Goal: Task Accomplishment & Management: Complete application form

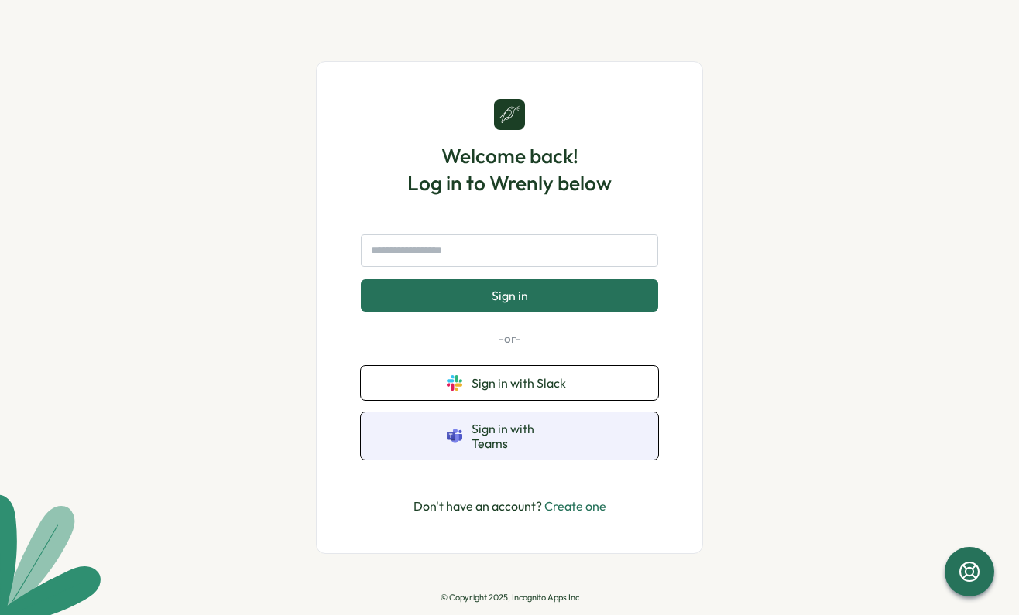
click at [478, 446] on button "Sign in with Teams" at bounding box center [509, 436] width 297 height 47
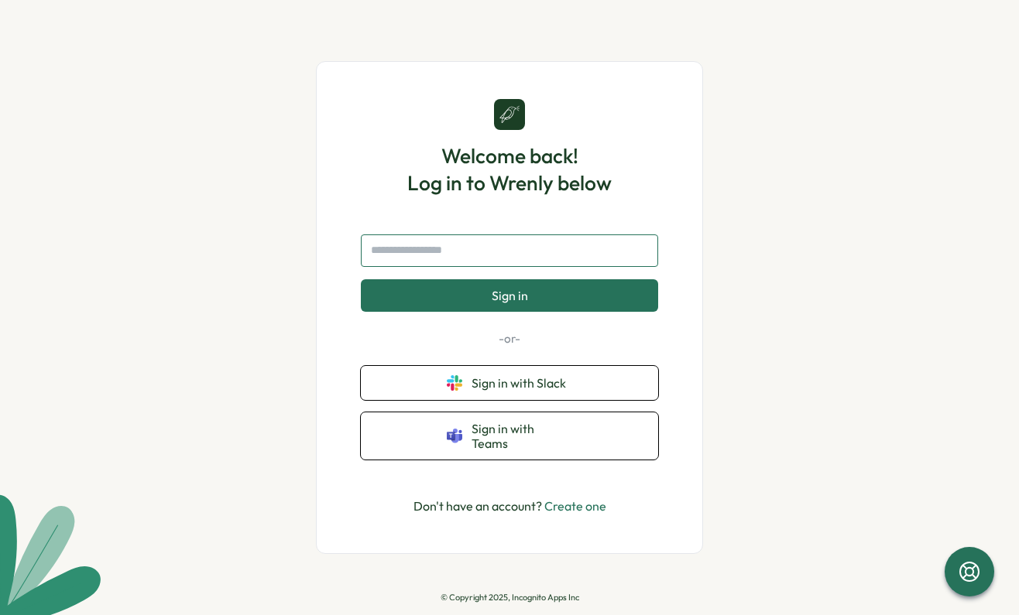
click at [461, 261] on input "text" at bounding box center [509, 251] width 297 height 33
type input "**********"
click at [361, 279] on button "Sign in" at bounding box center [509, 295] width 297 height 33
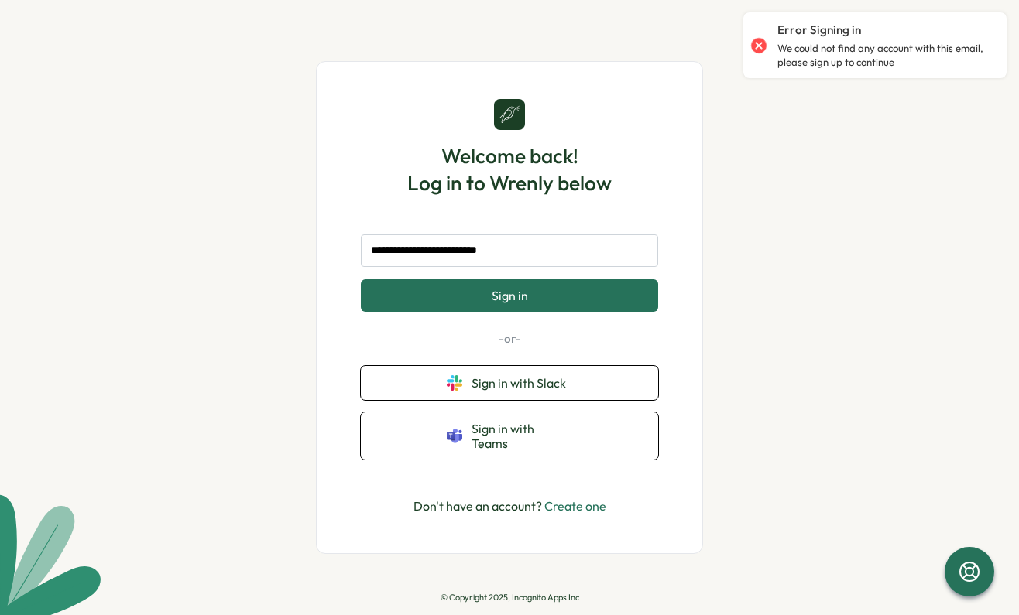
click at [574, 498] on link "Create one" at bounding box center [575, 505] width 62 height 15
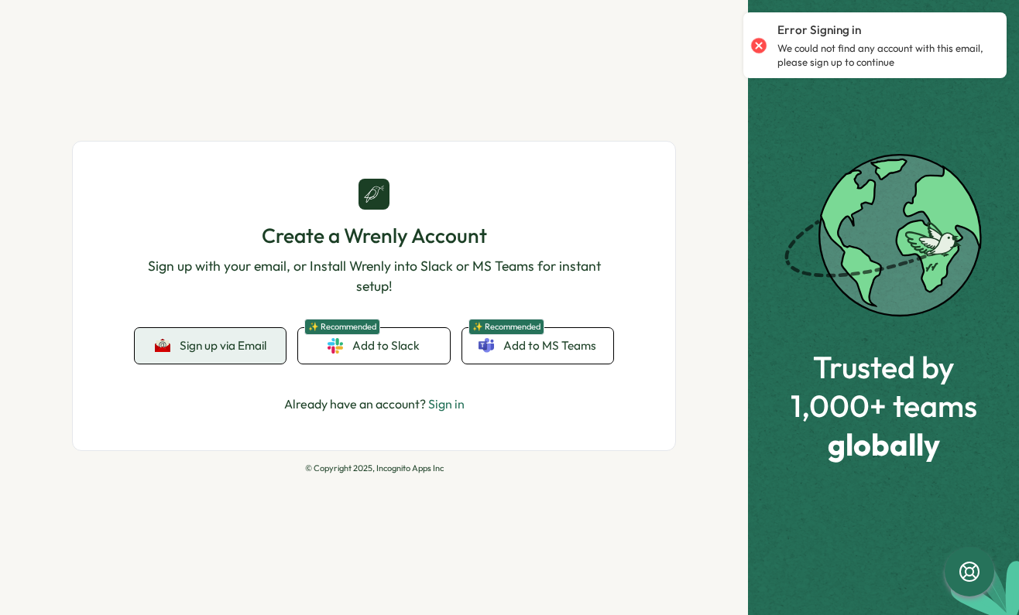
click at [236, 337] on button "Sign up via Email" at bounding box center [210, 346] width 151 height 36
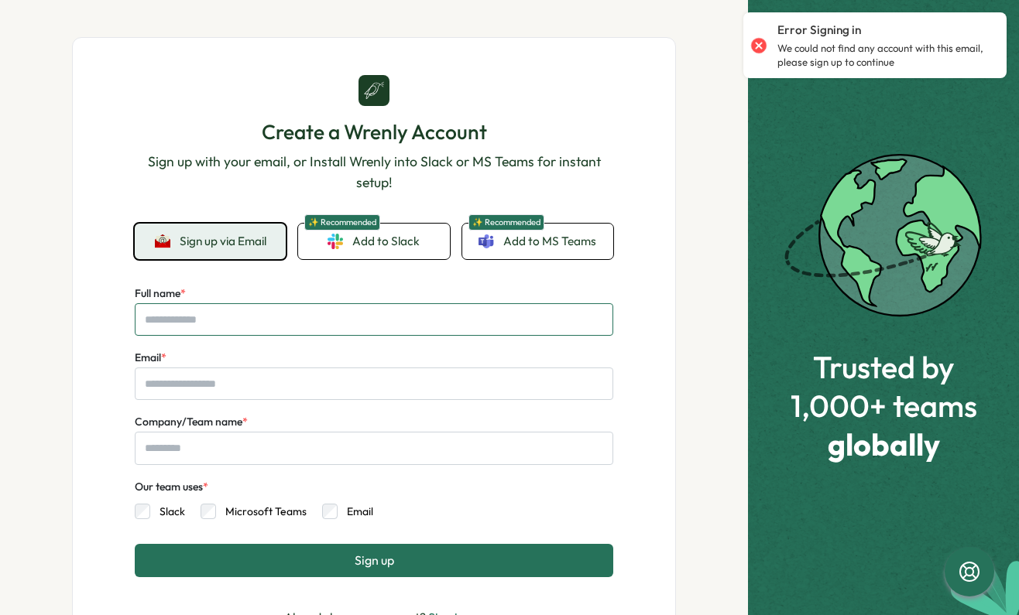
click at [198, 323] on input "Full name *" at bounding box center [374, 319] width 478 height 33
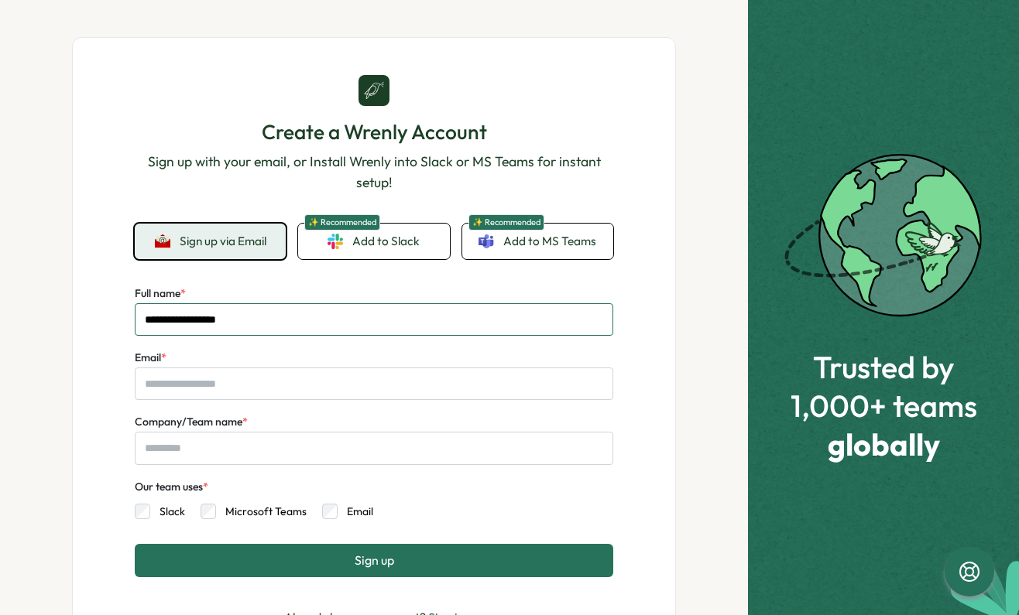
type input "**********"
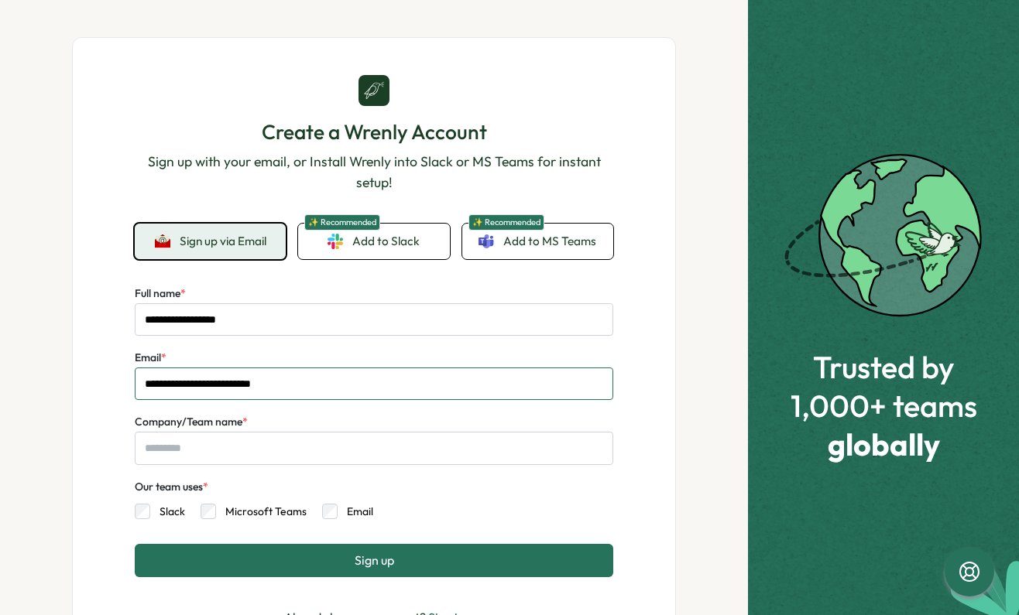
type input "**********"
type input "*"
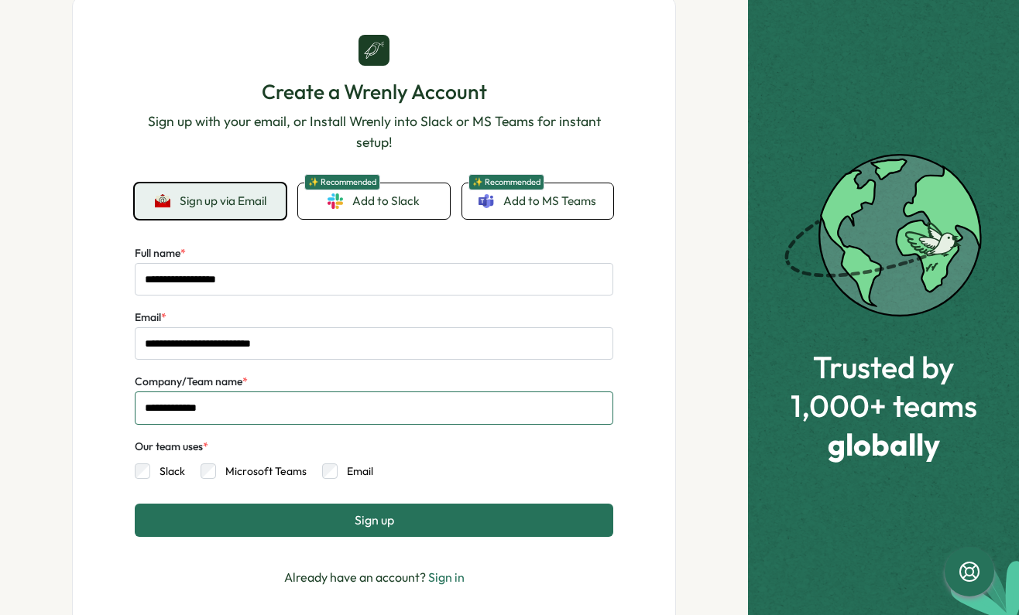
scroll to position [77, 0]
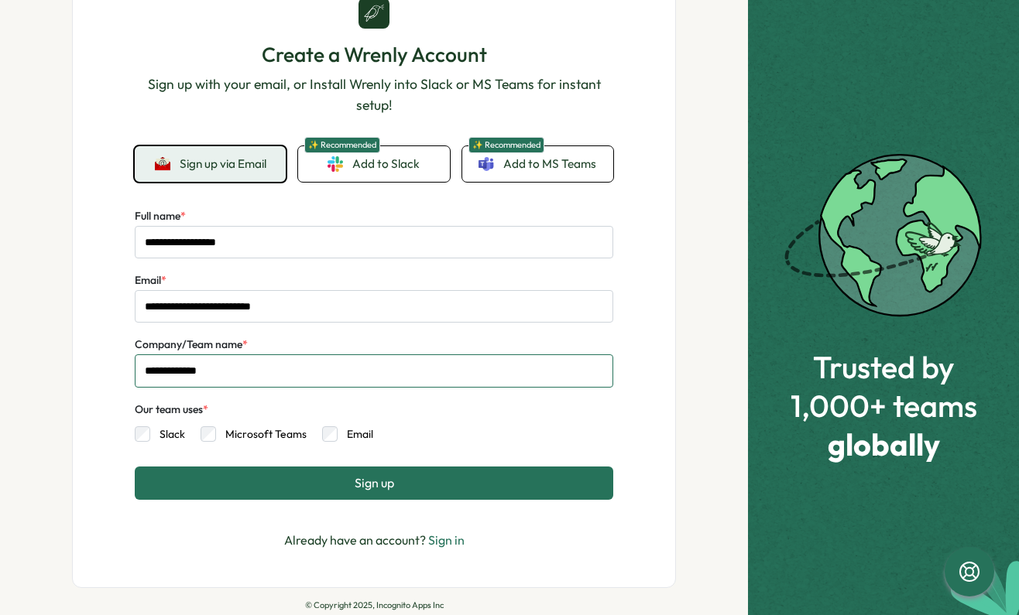
type input "**********"
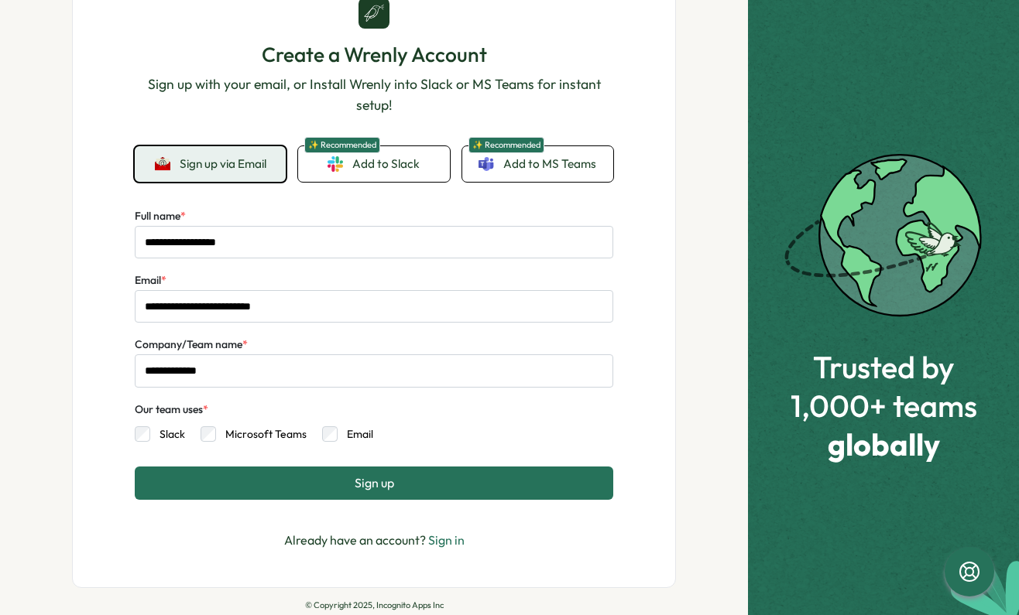
click at [299, 488] on button "Sign up" at bounding box center [374, 483] width 478 height 33
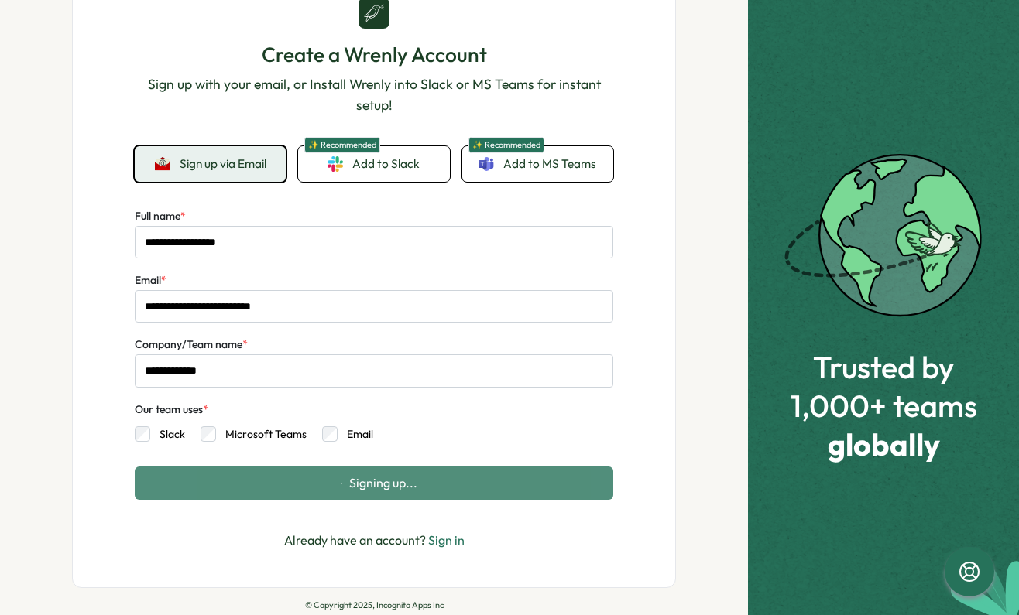
scroll to position [0, 0]
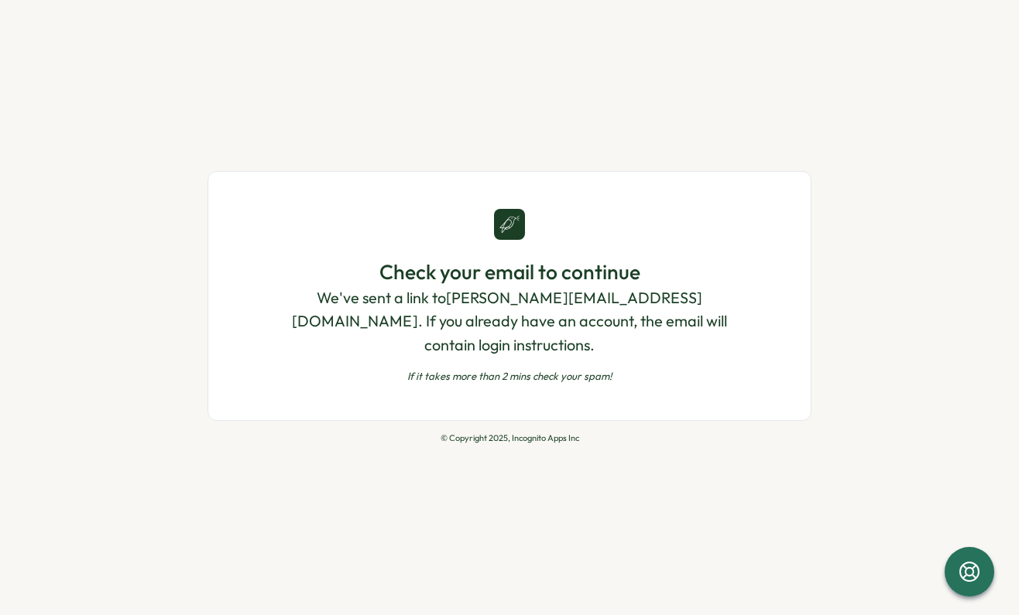
drag, startPoint x: 547, startPoint y: 455, endPoint x: 525, endPoint y: 505, distance: 55.1
click at [525, 505] on div "Check your email to continue We've sent a link to [PERSON_NAME][EMAIL_ADDRESS][…" at bounding box center [509, 307] width 1019 height 615
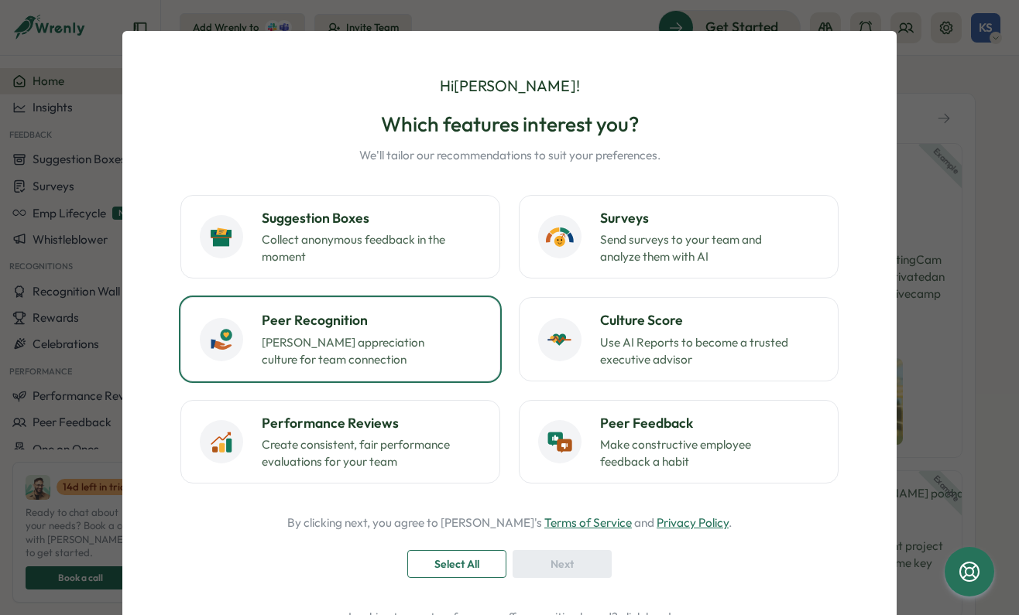
click at [399, 321] on h3 "Peer Recognition" at bounding box center [371, 320] width 219 height 20
click at [539, 559] on div "Next" at bounding box center [562, 564] width 70 height 26
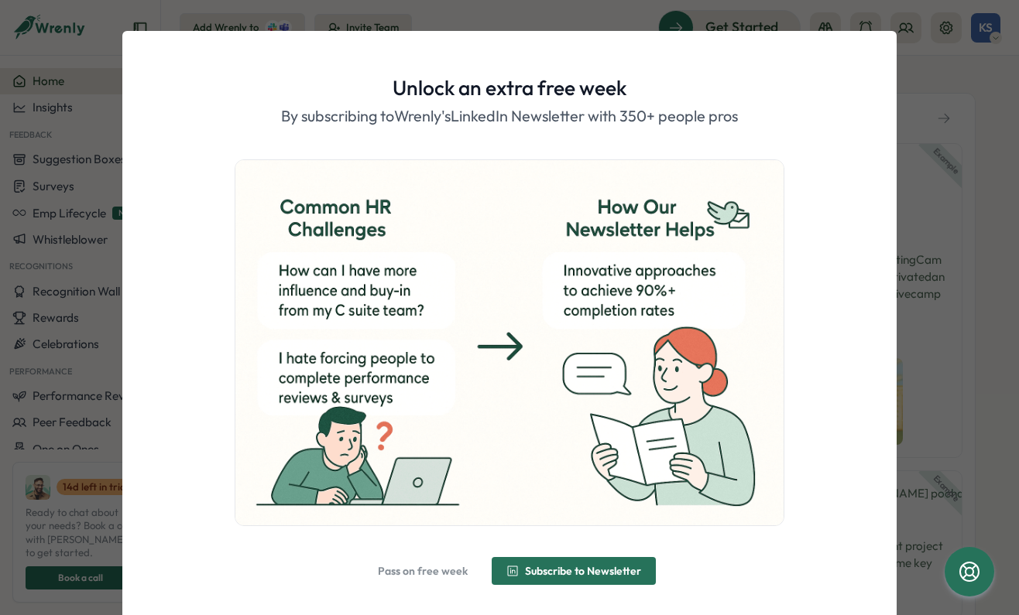
click at [449, 567] on span "Pass on free week" at bounding box center [423, 571] width 90 height 11
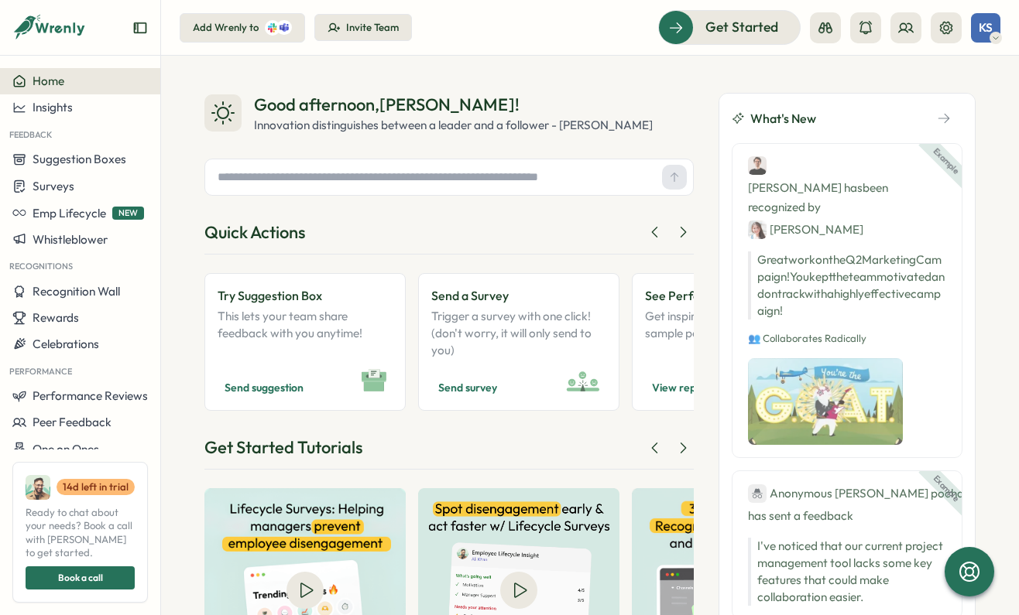
click at [671, 99] on div "Good afternoon , Kacee ! Innovation distinguishes between a leader and a follow…" at bounding box center [448, 113] width 489 height 41
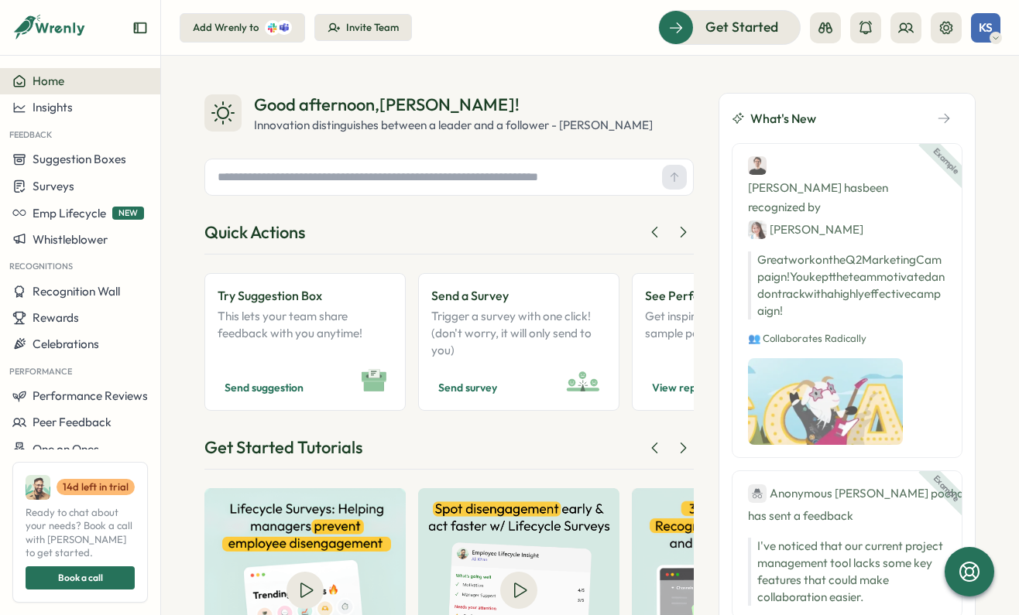
click at [983, 24] on span "KS" at bounding box center [985, 27] width 14 height 13
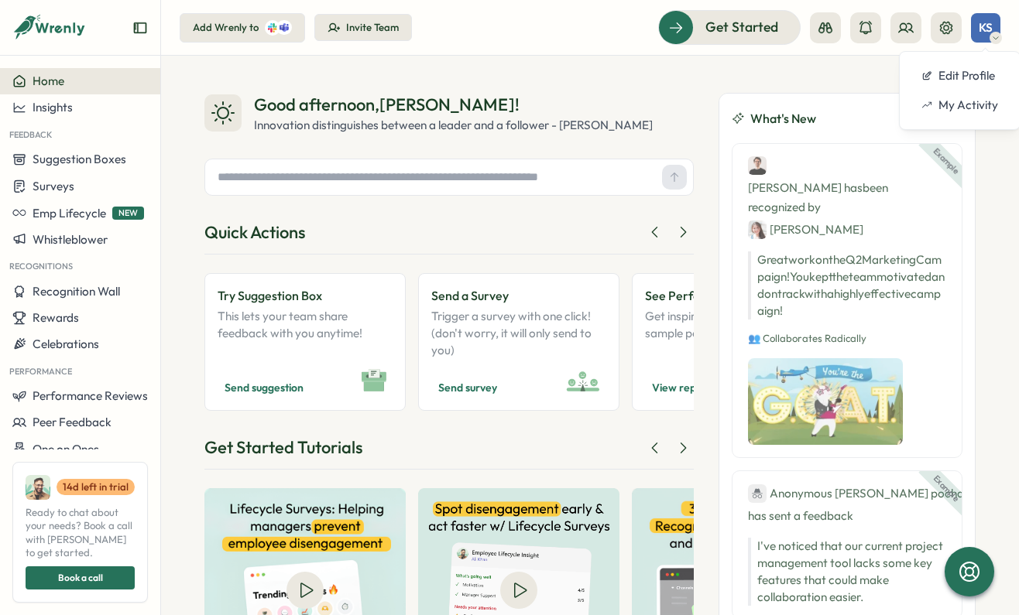
click at [983, 24] on span "KS" at bounding box center [985, 27] width 14 height 13
click at [617, 88] on div "Good afternoon , Kacee ! Innovation distinguishes between a leader and a follow…" at bounding box center [590, 336] width 858 height 560
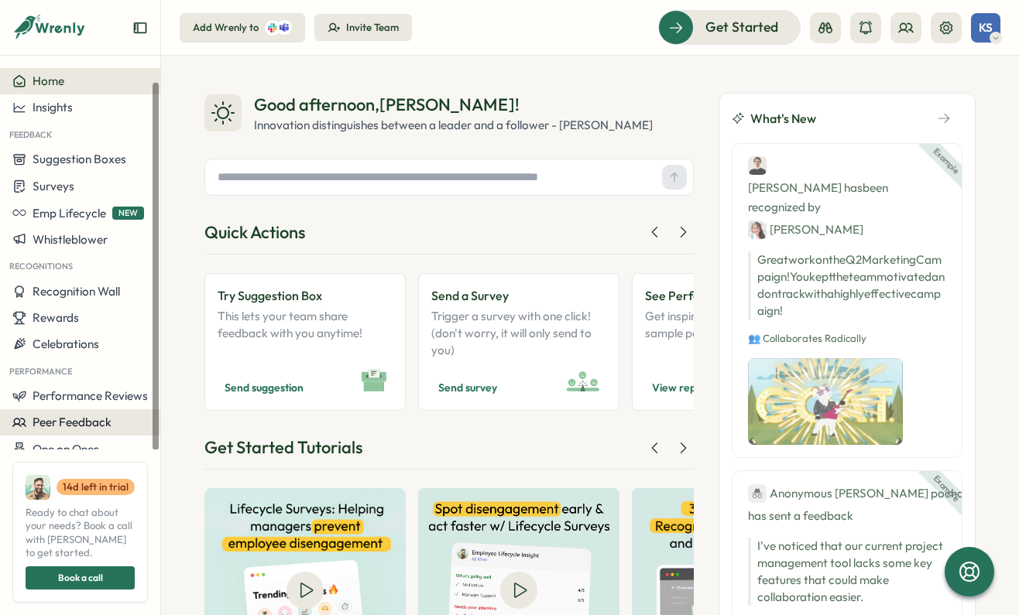
scroll to position [26, 0]
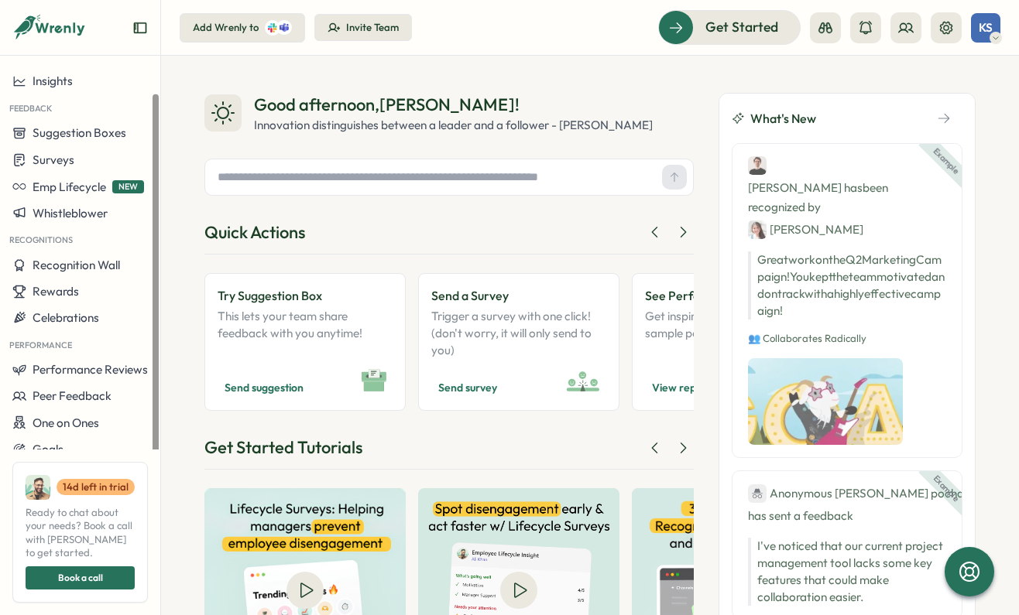
click at [142, 27] on icon "Expand sidebar" at bounding box center [139, 27] width 15 height 15
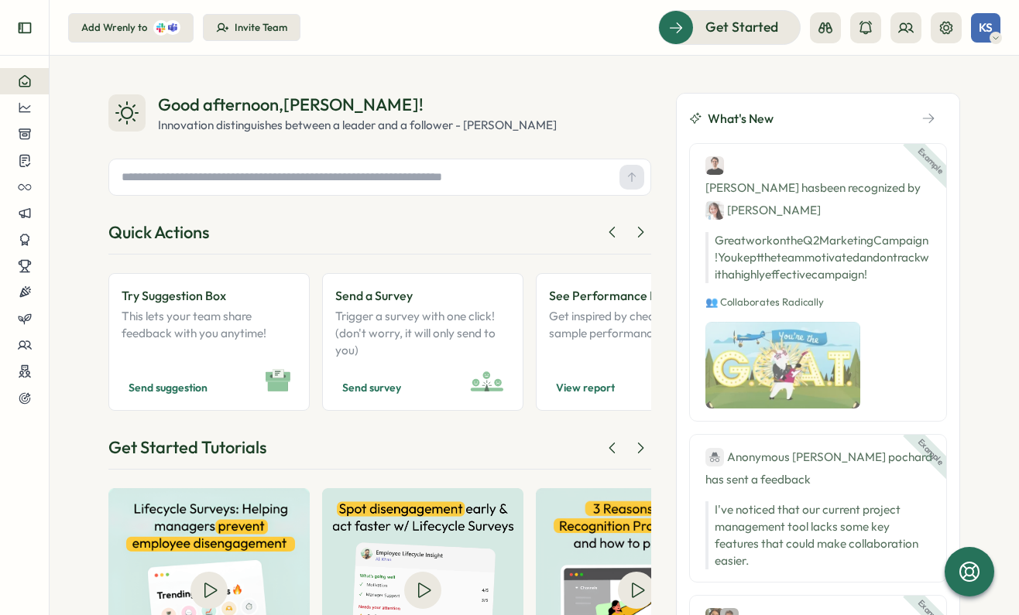
click at [23, 28] on icon "Expand sidebar" at bounding box center [24, 27] width 15 height 15
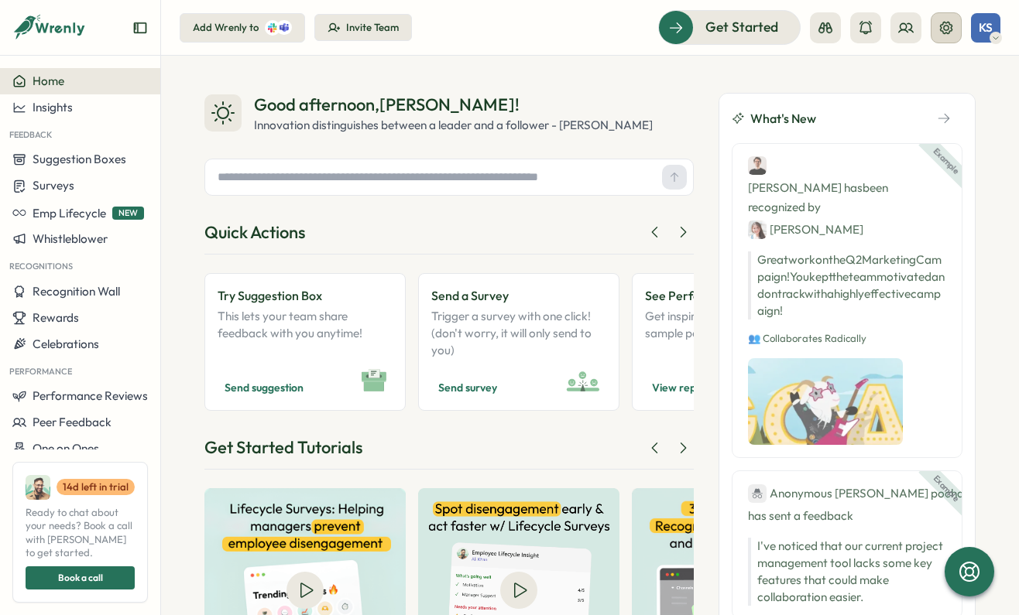
click at [947, 28] on icon at bounding box center [945, 27] width 15 height 15
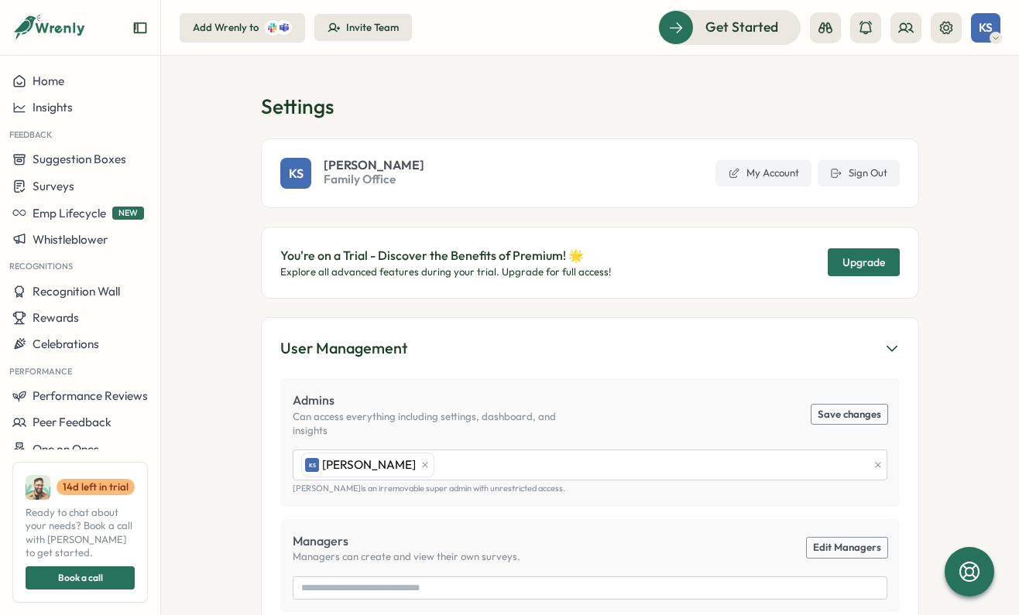
click at [870, 265] on span "Upgrade" at bounding box center [863, 262] width 43 height 11
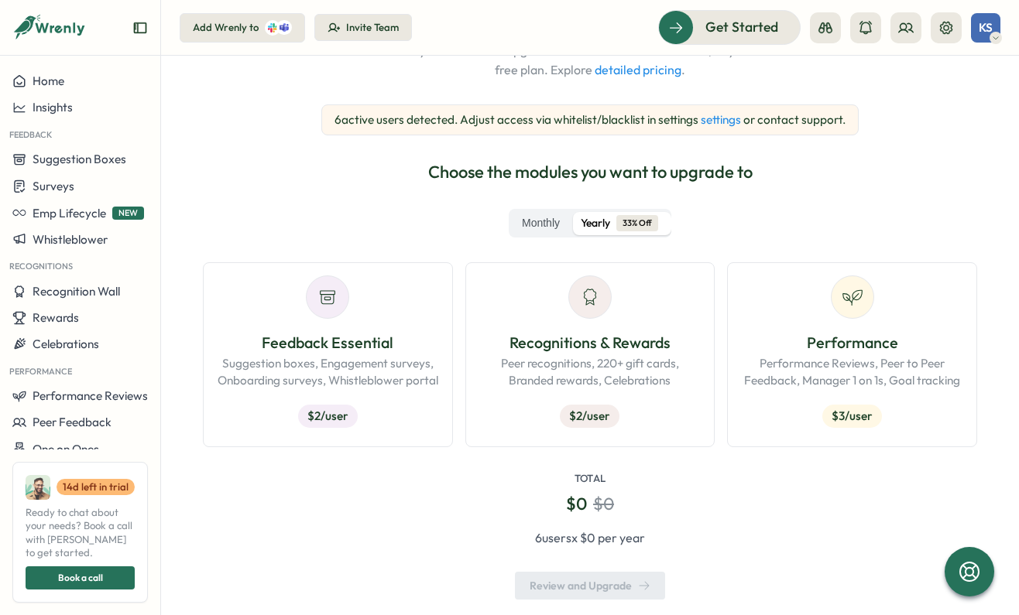
scroll to position [183, 0]
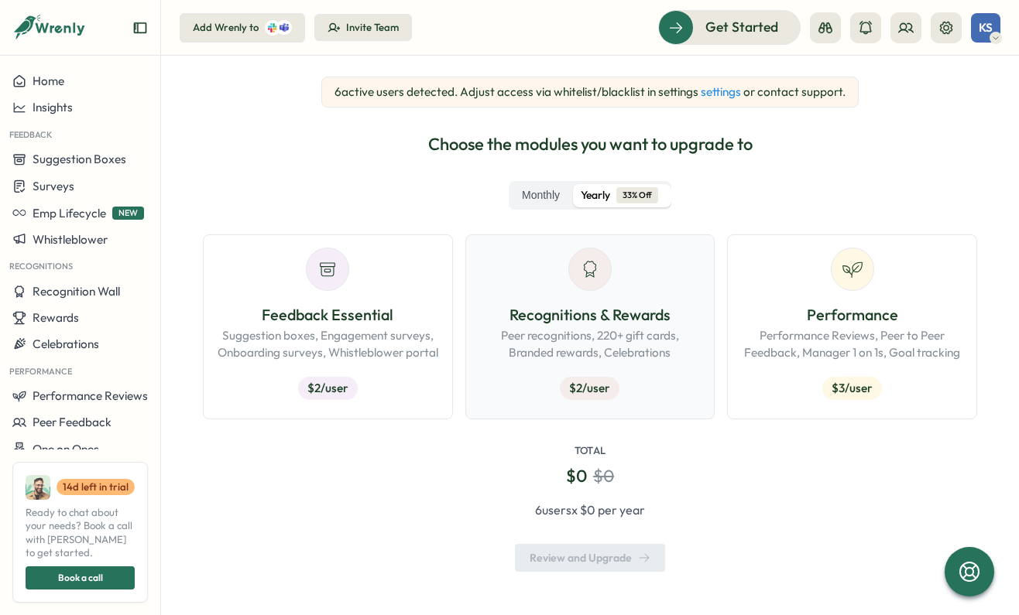
click at [577, 323] on p "Recognitions & Rewards" at bounding box center [590, 315] width 224 height 24
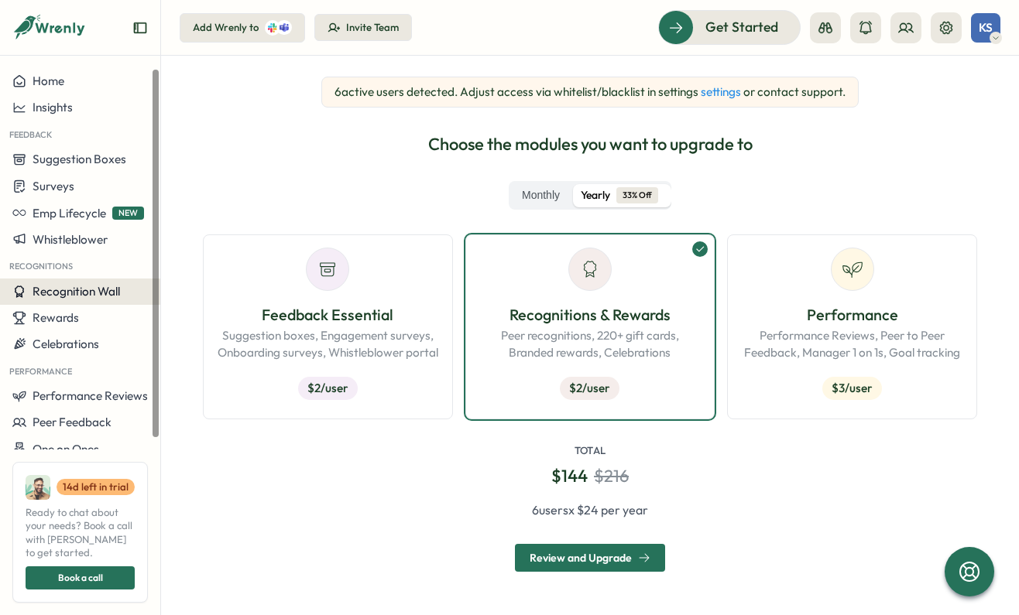
click at [115, 289] on span "Recognition Wall" at bounding box center [76, 291] width 87 height 15
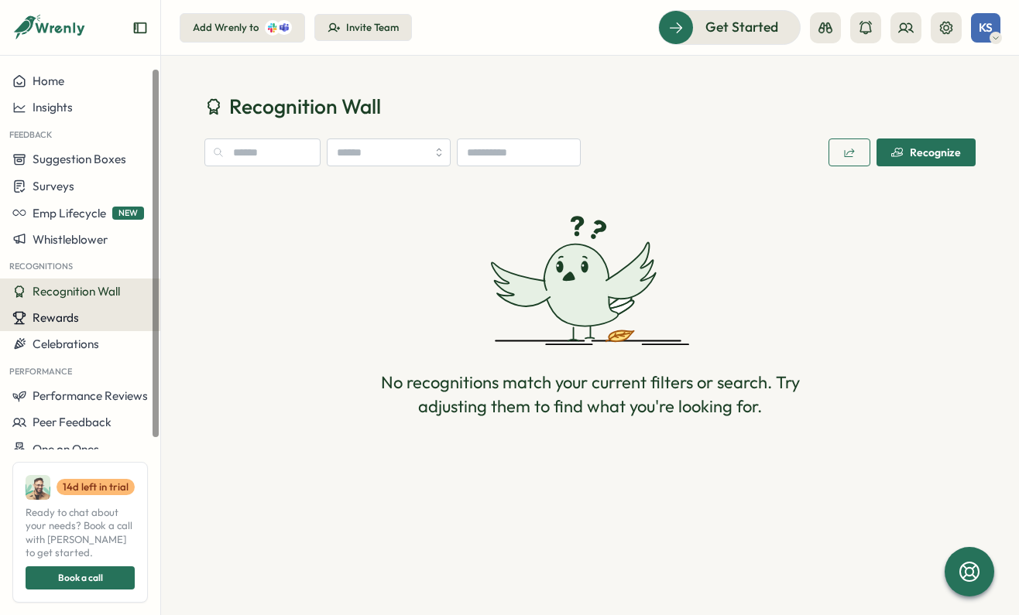
click at [60, 320] on span "Rewards" at bounding box center [56, 317] width 46 height 15
click at [63, 341] on span "Celebrations" at bounding box center [66, 344] width 67 height 15
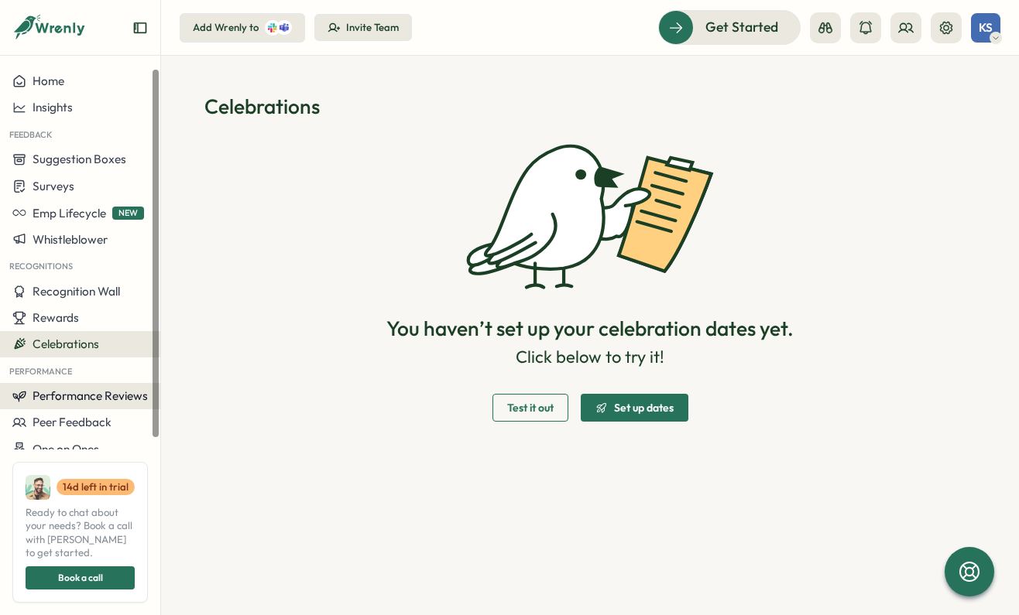
click at [61, 392] on span "Performance Reviews" at bounding box center [90, 396] width 115 height 15
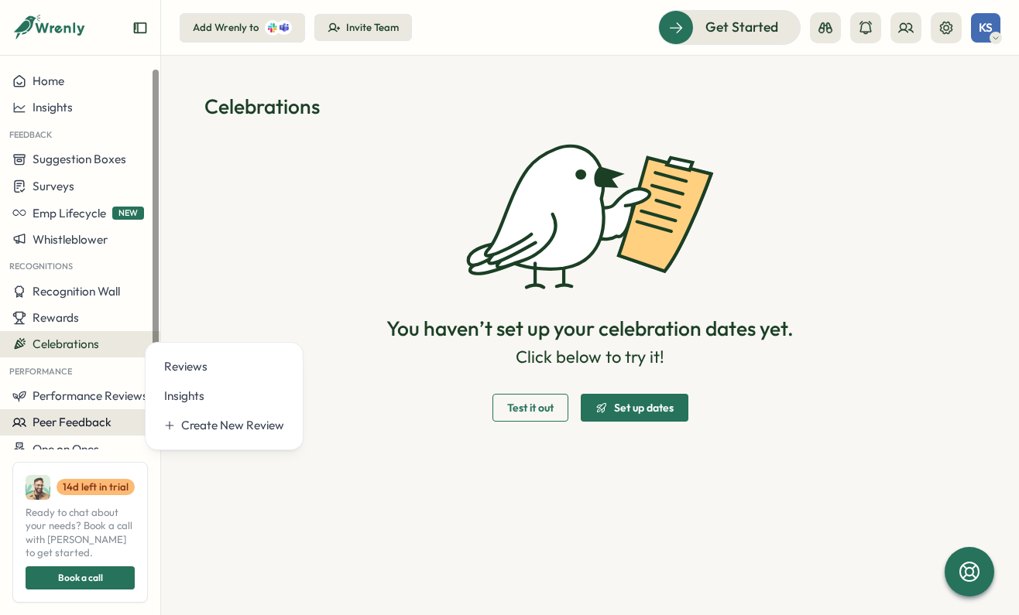
click at [65, 416] on span "Peer Feedback" at bounding box center [72, 422] width 79 height 15
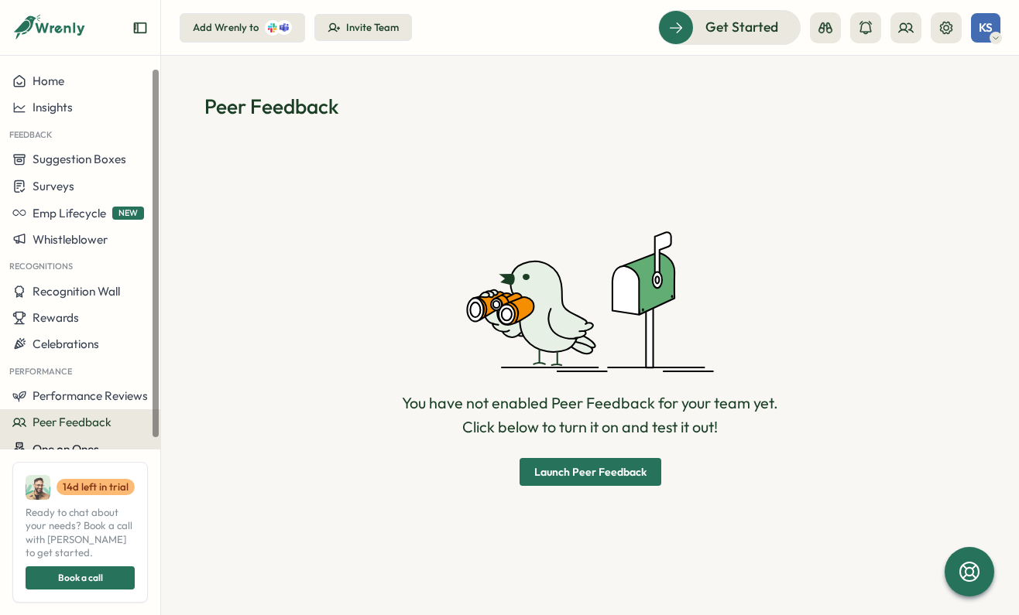
click at [68, 444] on span "One on Ones" at bounding box center [66, 449] width 67 height 15
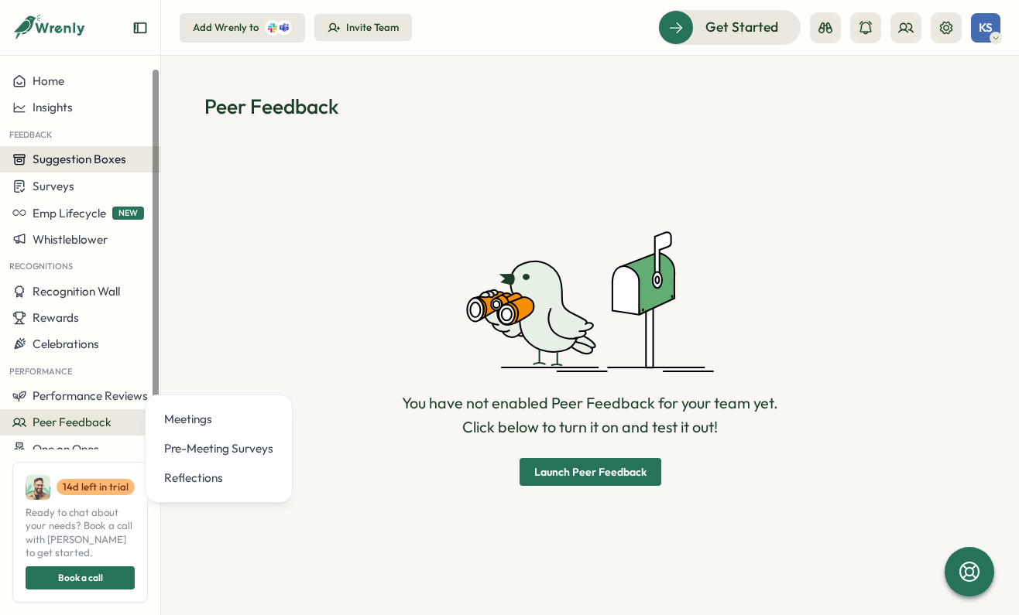
click at [100, 156] on span "Suggestion Boxes" at bounding box center [80, 159] width 94 height 15
